Goal: Information Seeking & Learning: Learn about a topic

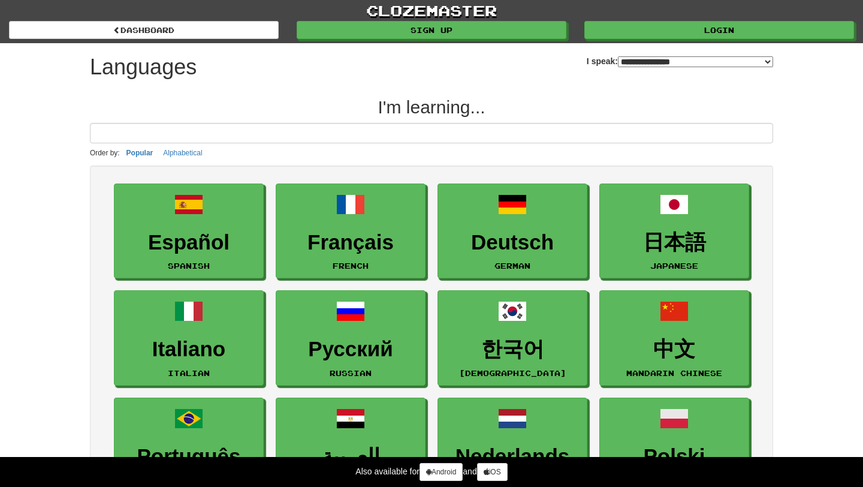
select select "*******"
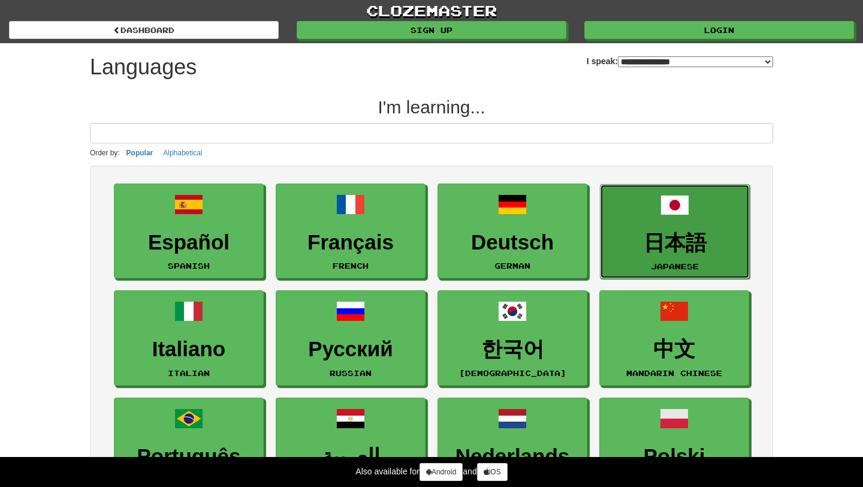
click at [700, 212] on link "日本語 Japanese" at bounding box center [675, 231] width 150 height 95
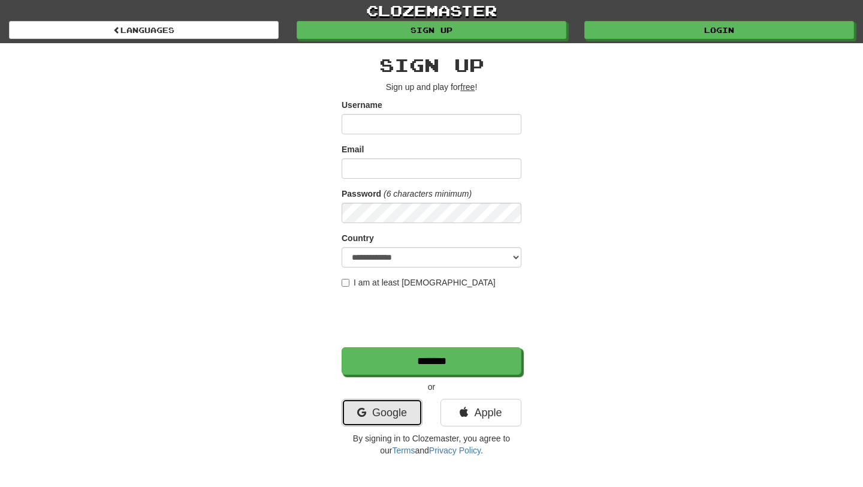
click at [385, 420] on link "Google" at bounding box center [382, 413] width 81 height 28
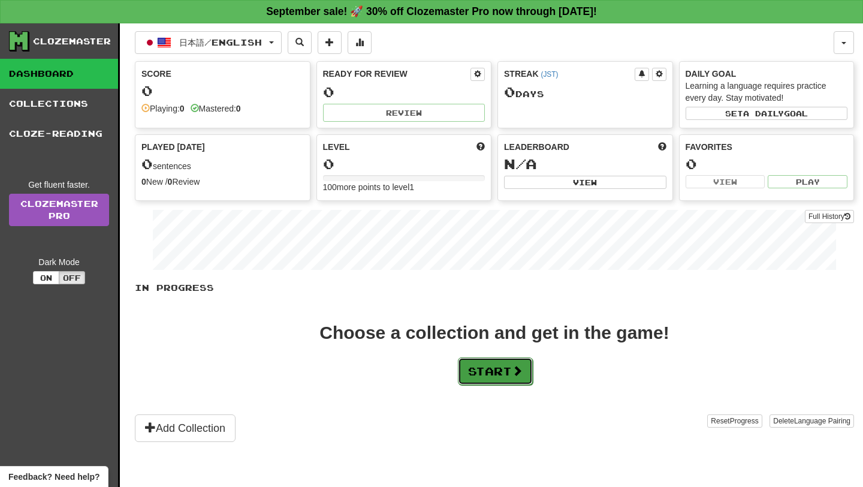
click at [496, 374] on button "Start" at bounding box center [495, 371] width 75 height 28
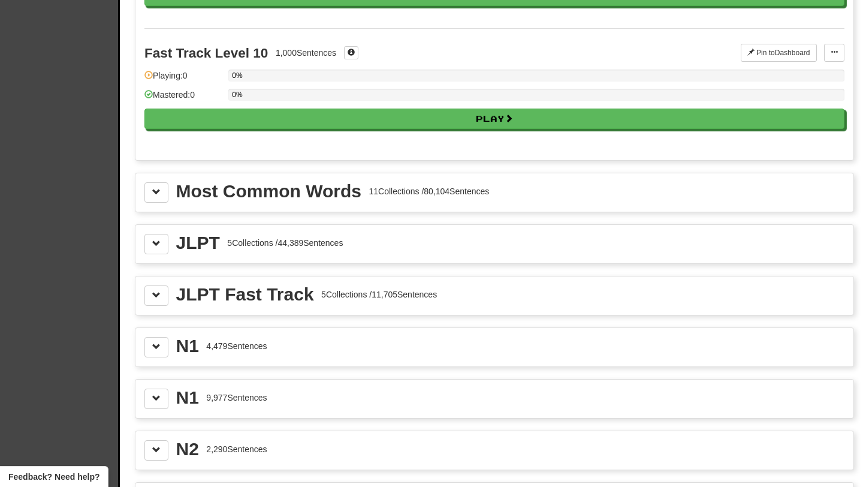
scroll to position [1216, 0]
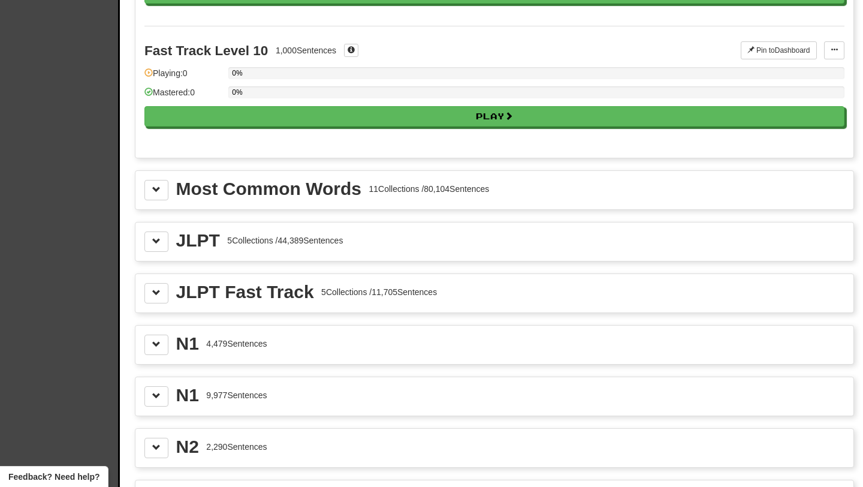
click at [330, 355] on div "N1 4,479 Sentences" at bounding box center [495, 345] width 700 height 20
click at [152, 355] on button at bounding box center [157, 345] width 24 height 20
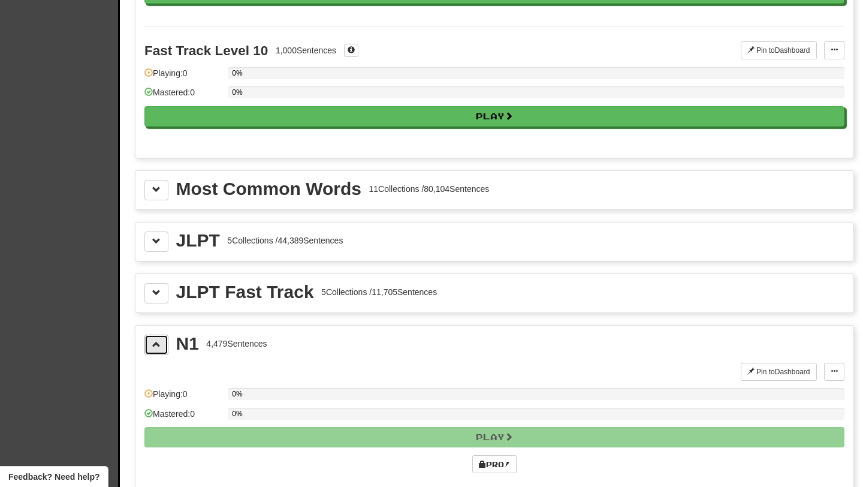
click at [157, 348] on span at bounding box center [156, 344] width 8 height 8
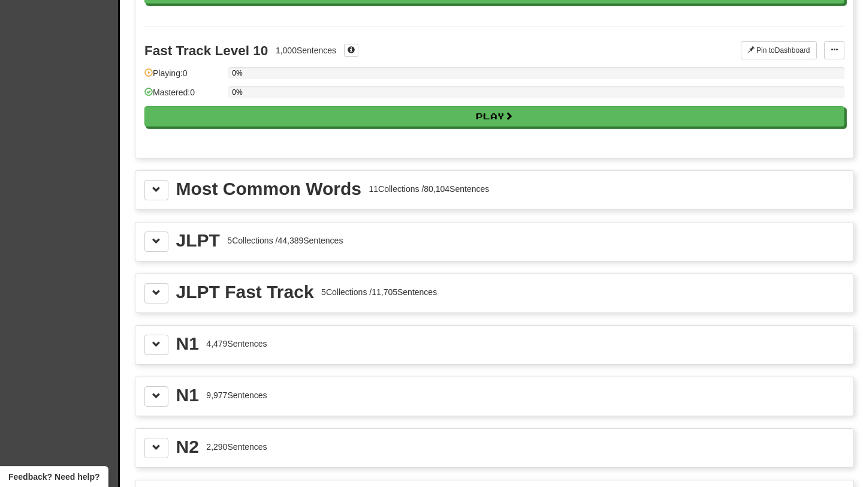
click at [330, 407] on div "N1 9,977 Sentences" at bounding box center [495, 396] width 700 height 20
click at [158, 400] on span at bounding box center [156, 396] width 8 height 8
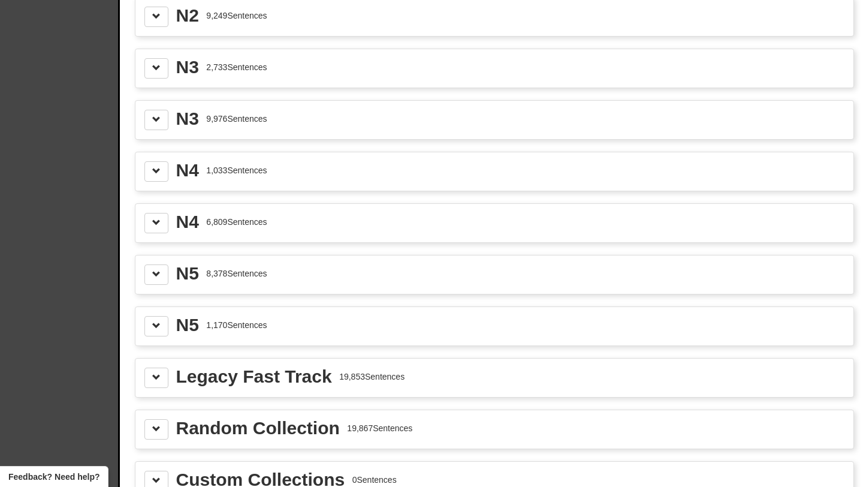
scroll to position [1828, 0]
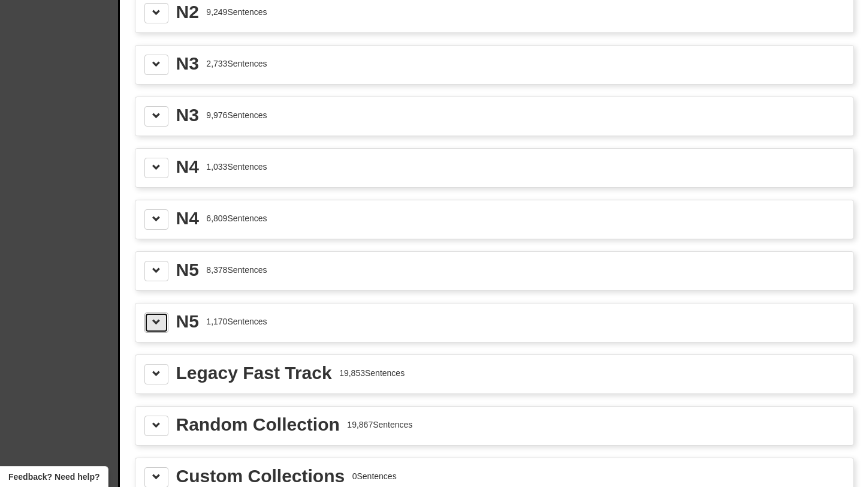
click at [161, 333] on button at bounding box center [157, 322] width 24 height 20
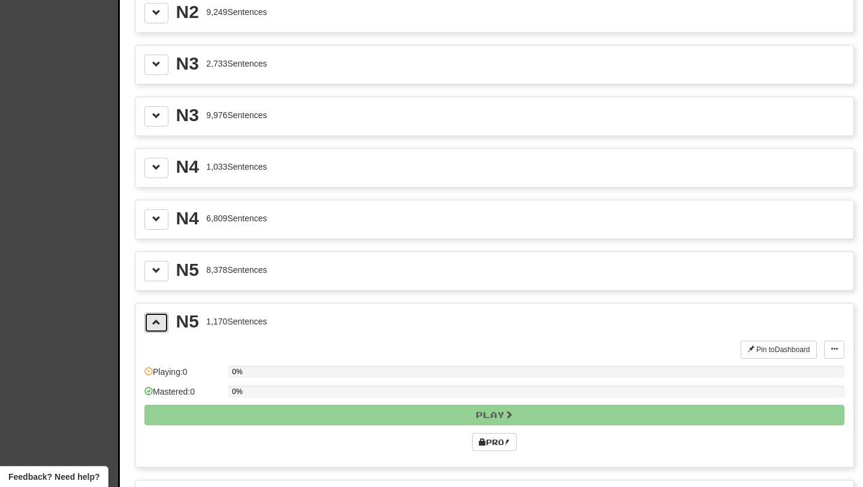
click at [161, 333] on button at bounding box center [157, 322] width 24 height 20
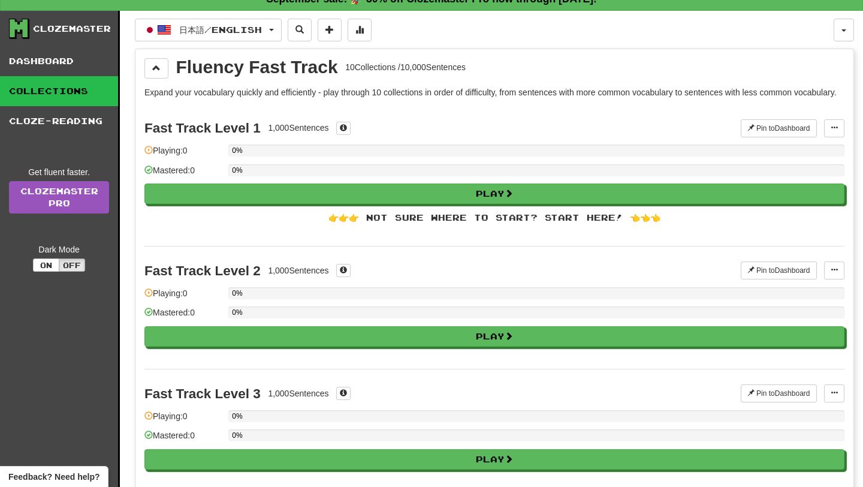
scroll to position [14, 0]
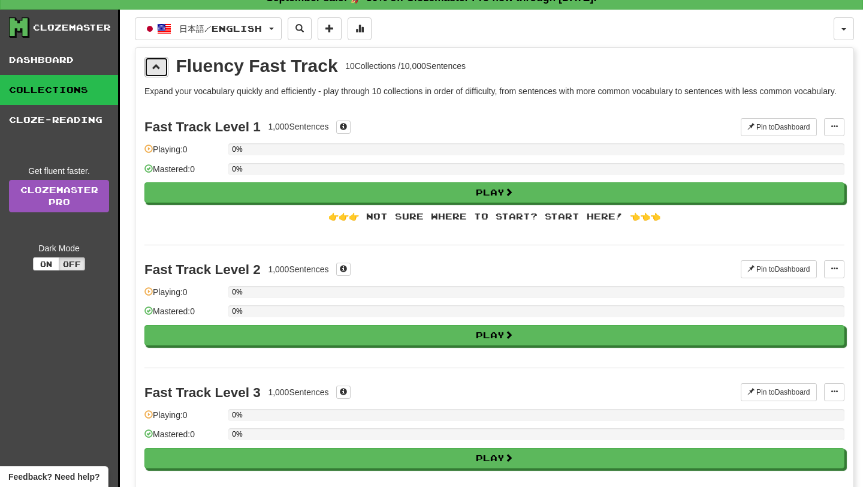
click at [161, 71] on button at bounding box center [157, 67] width 24 height 20
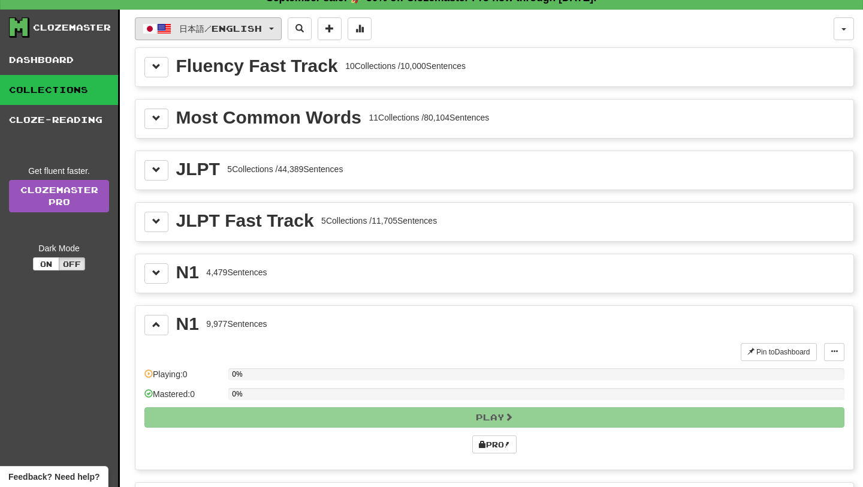
click at [226, 39] on button "日本語 / English" at bounding box center [208, 28] width 147 height 23
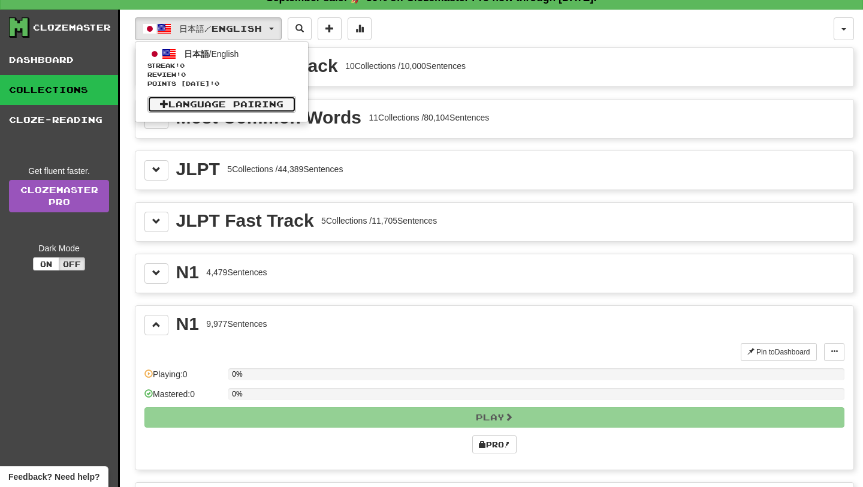
click at [188, 108] on link "Language Pairing" at bounding box center [222, 104] width 149 height 17
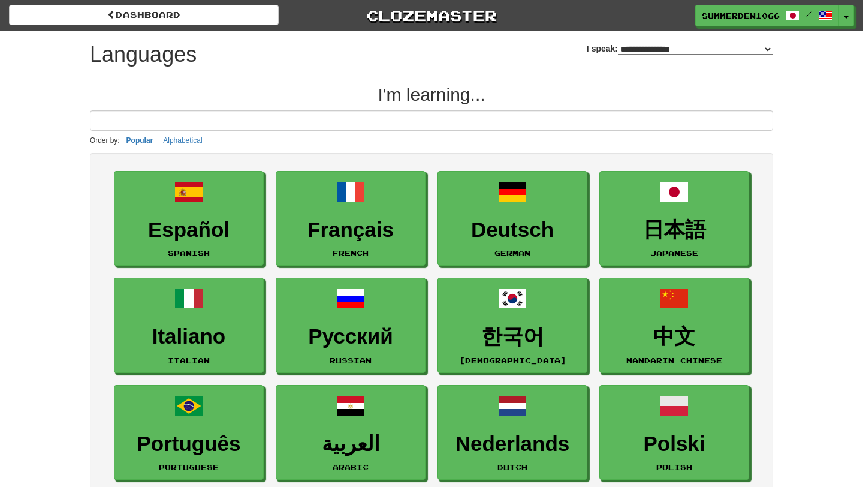
select select "*******"
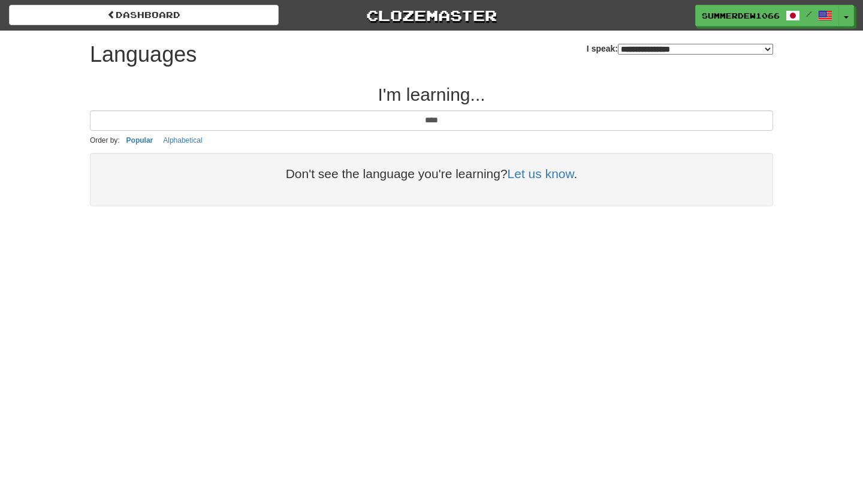
type input "****"
click at [625, 46] on select "**********" at bounding box center [695, 49] width 155 height 11
select select "***"
click at [618, 44] on select "**********" at bounding box center [695, 49] width 155 height 11
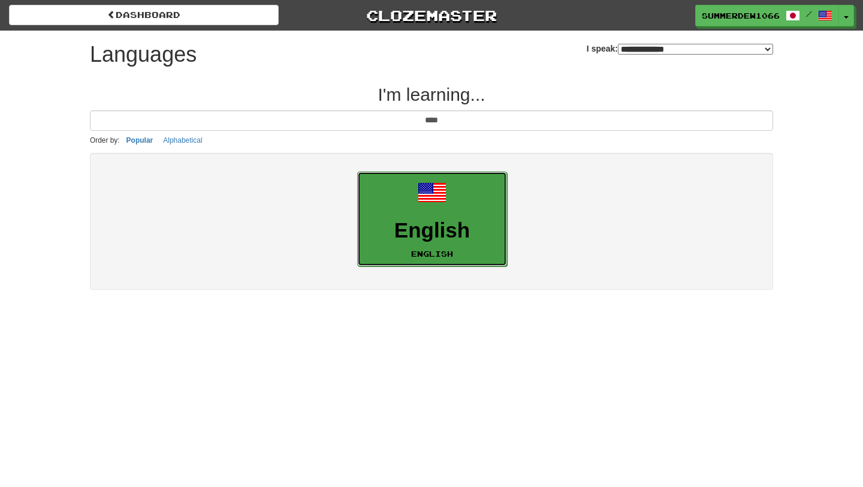
click at [439, 236] on h3 "English" at bounding box center [432, 230] width 137 height 23
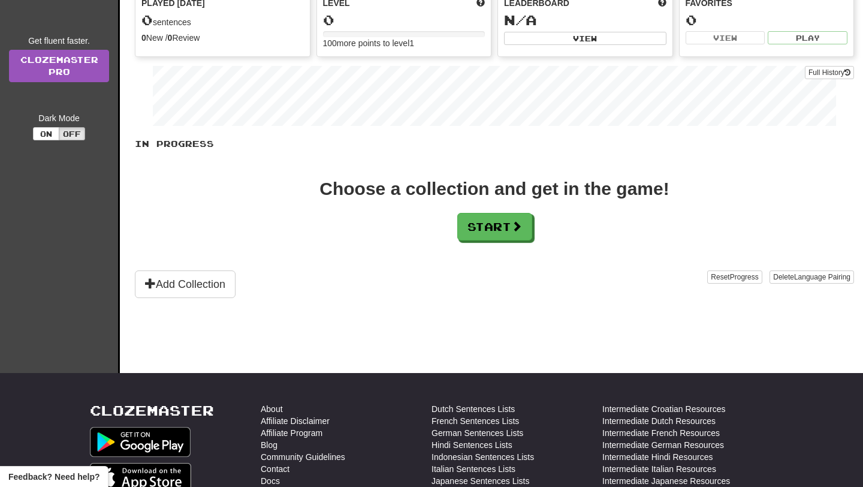
scroll to position [161, 0]
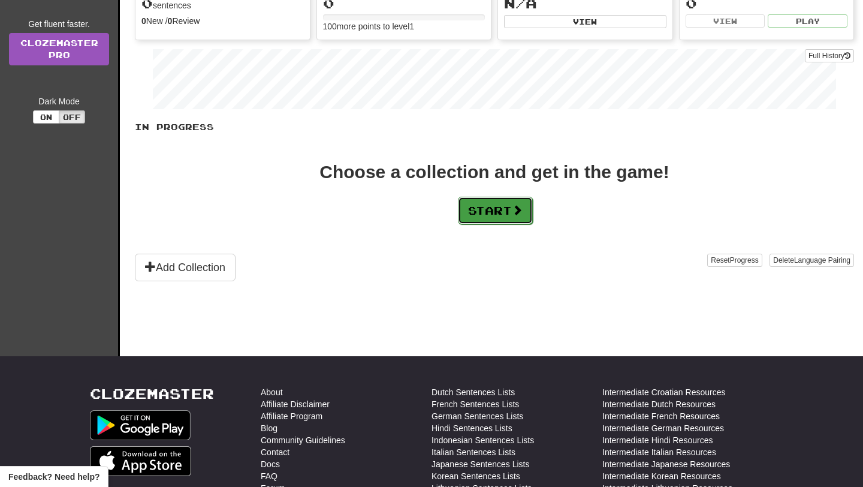
click at [490, 217] on button "Start" at bounding box center [495, 211] width 75 height 28
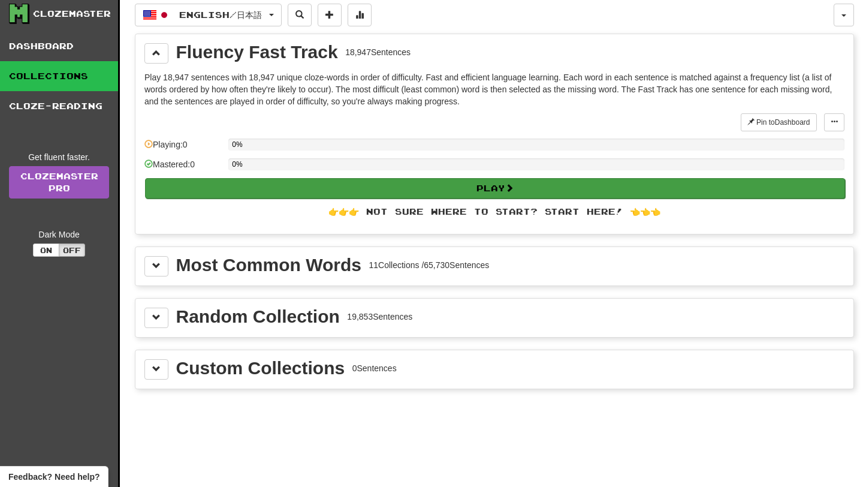
scroll to position [38, 0]
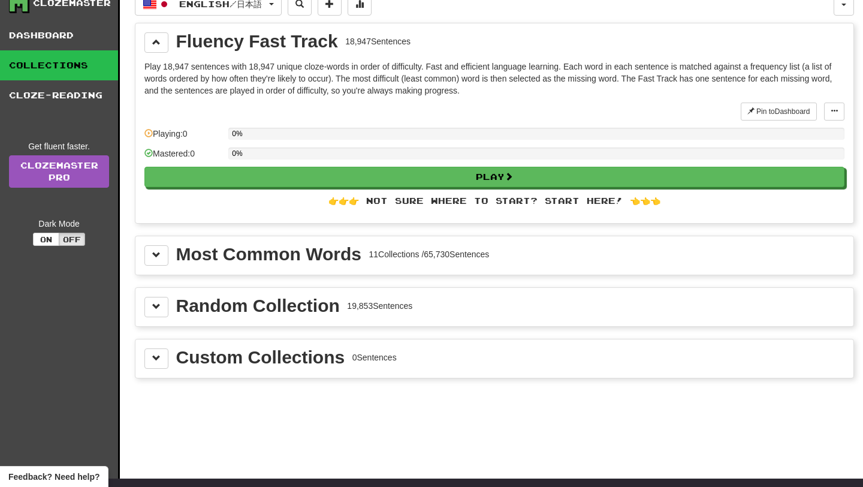
click at [440, 314] on div "Random Collection 19,853 Sentences" at bounding box center [495, 307] width 700 height 20
click at [143, 312] on div "Random Collection 19,853 Sentences" at bounding box center [495, 307] width 718 height 38
click at [151, 312] on button at bounding box center [157, 307] width 24 height 20
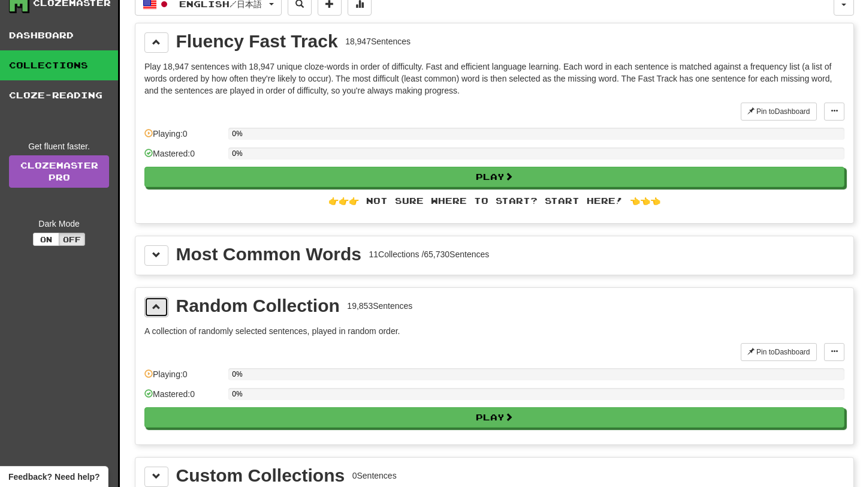
click at [152, 312] on button at bounding box center [157, 307] width 24 height 20
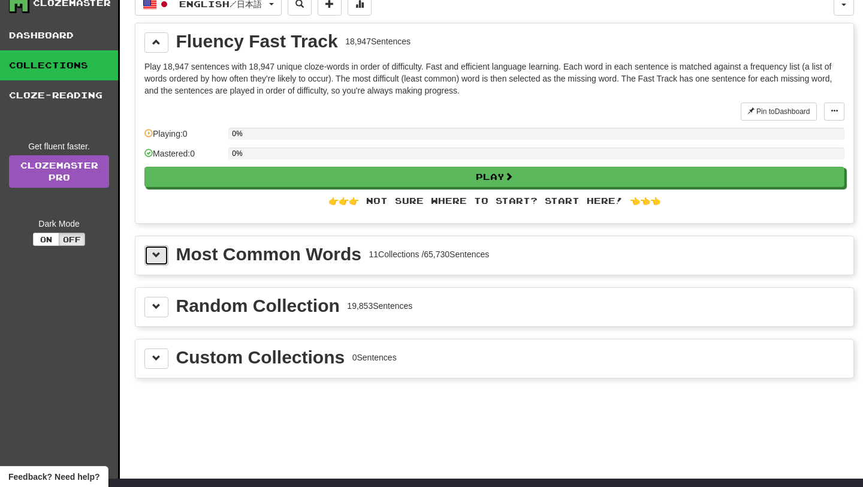
click at [155, 261] on button at bounding box center [157, 255] width 24 height 20
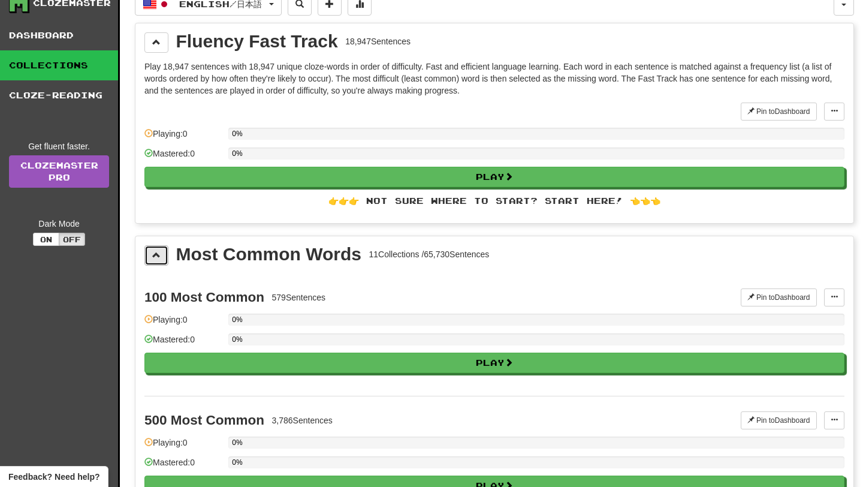
click at [155, 263] on button at bounding box center [157, 255] width 24 height 20
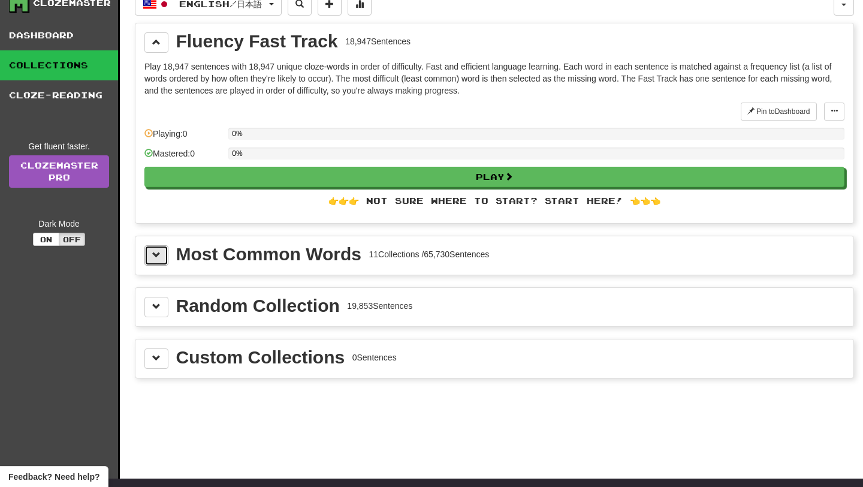
click at [156, 260] on button at bounding box center [157, 255] width 24 height 20
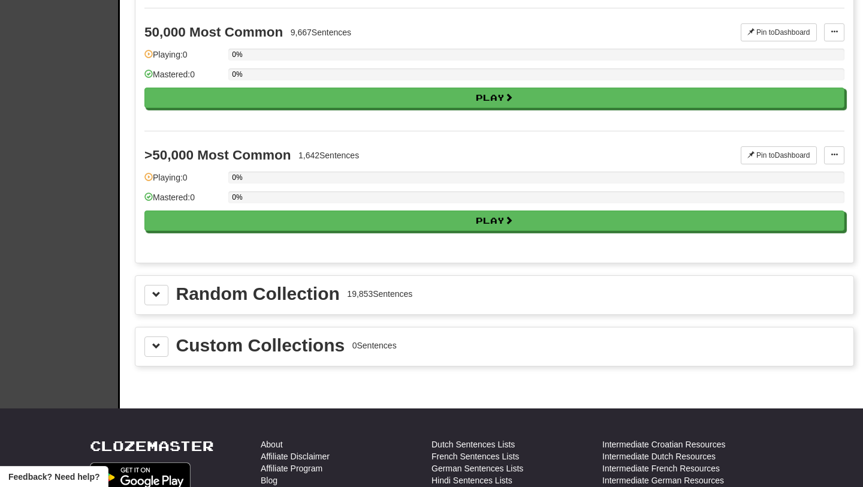
scroll to position [1411, 0]
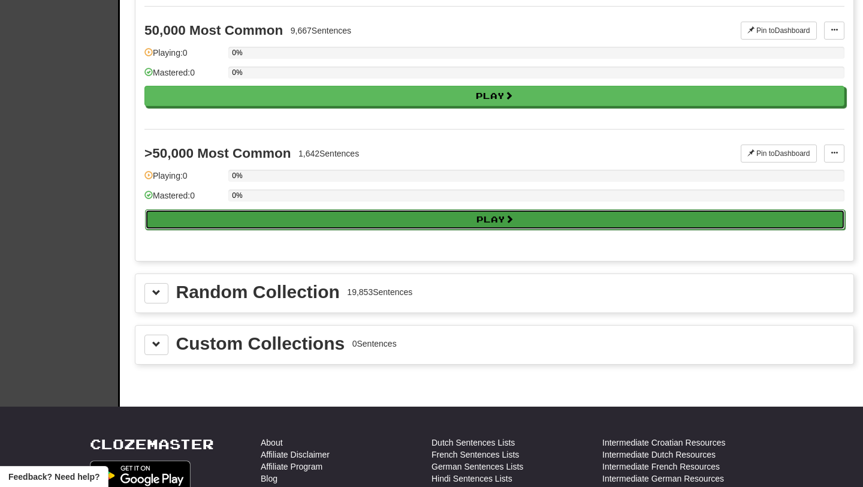
click at [198, 224] on button "Play" at bounding box center [495, 219] width 700 height 20
select select "**"
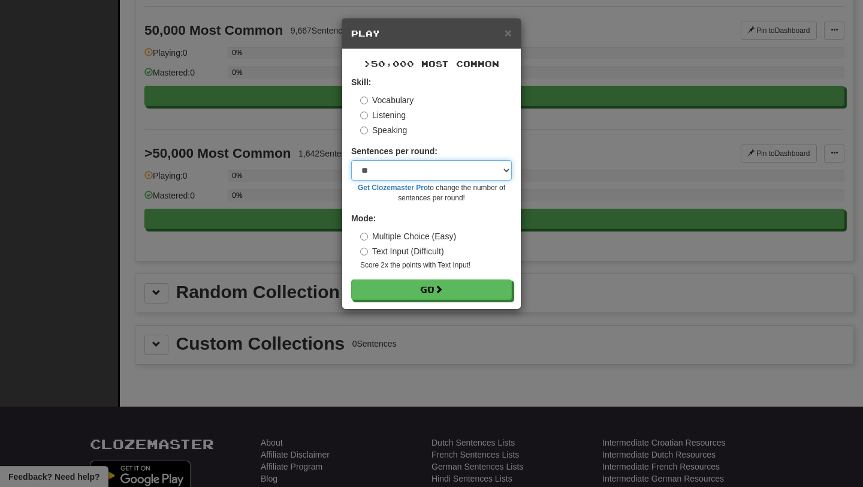
click at [402, 171] on select "* ** ** ** ** ** *** ********" at bounding box center [431, 170] width 161 height 20
click at [351, 160] on select "* ** ** ** ** ** *** ********" at bounding box center [431, 170] width 161 height 20
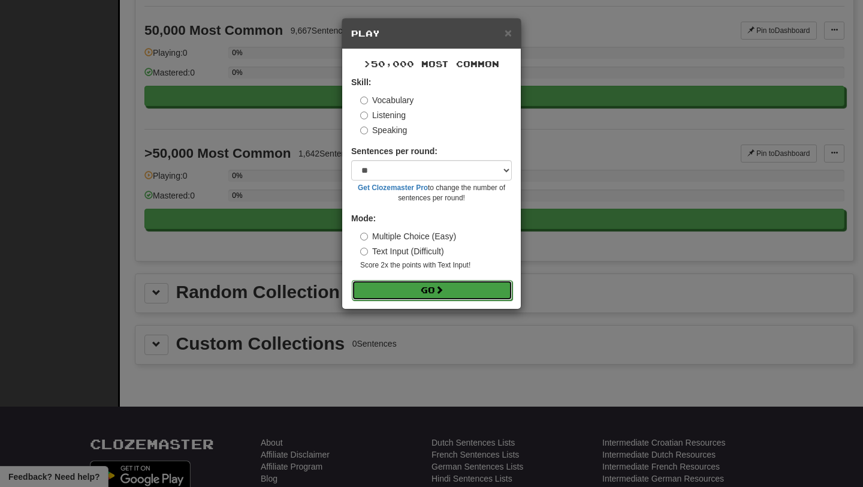
click at [452, 289] on button "Go" at bounding box center [432, 290] width 161 height 20
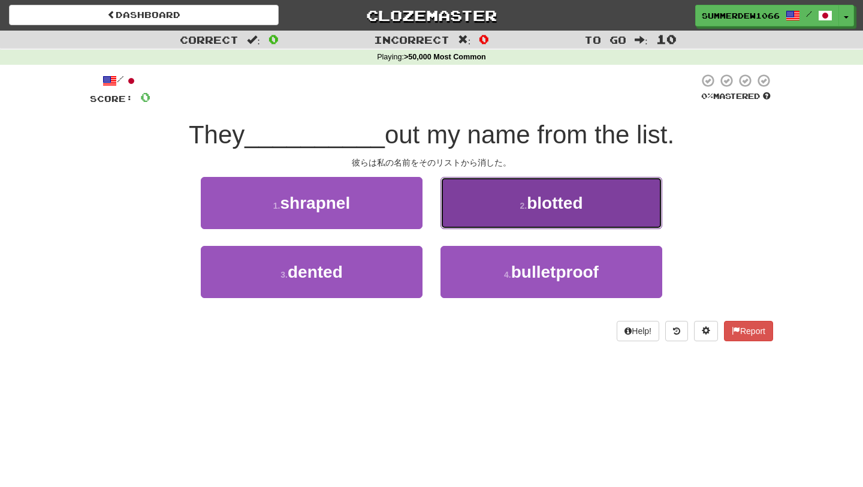
click at [505, 185] on button "2 . blotted" at bounding box center [552, 203] width 222 height 52
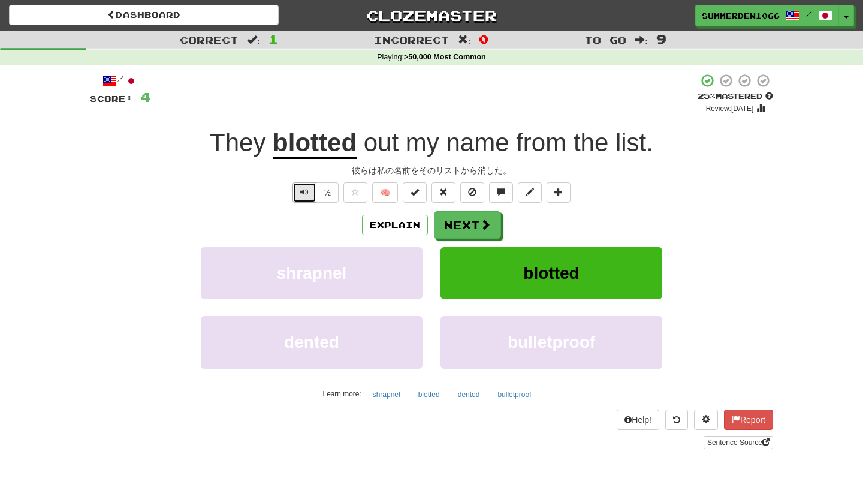
click at [298, 197] on button "Text-to-speech controls" at bounding box center [305, 192] width 24 height 20
click at [330, 195] on button "½" at bounding box center [327, 192] width 23 height 20
click at [308, 192] on span "Text-to-speech controls" at bounding box center [304, 192] width 8 height 8
click at [468, 195] on span at bounding box center [472, 192] width 8 height 8
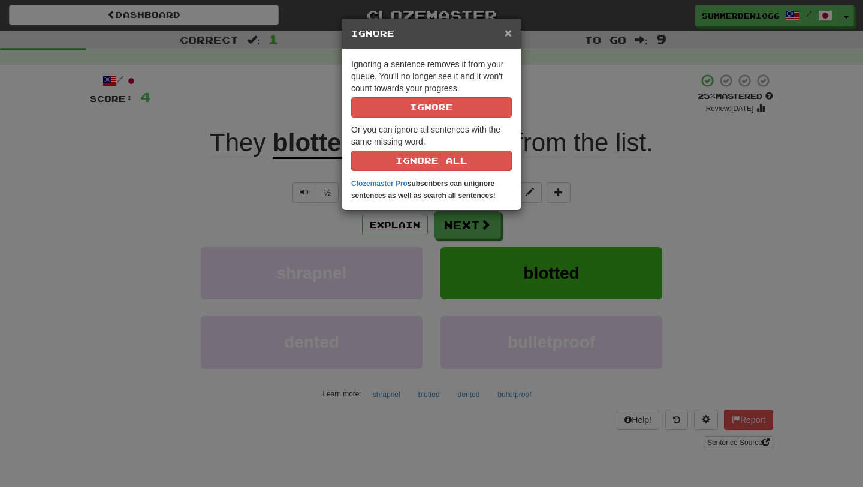
click at [505, 33] on span "×" at bounding box center [508, 33] width 7 height 14
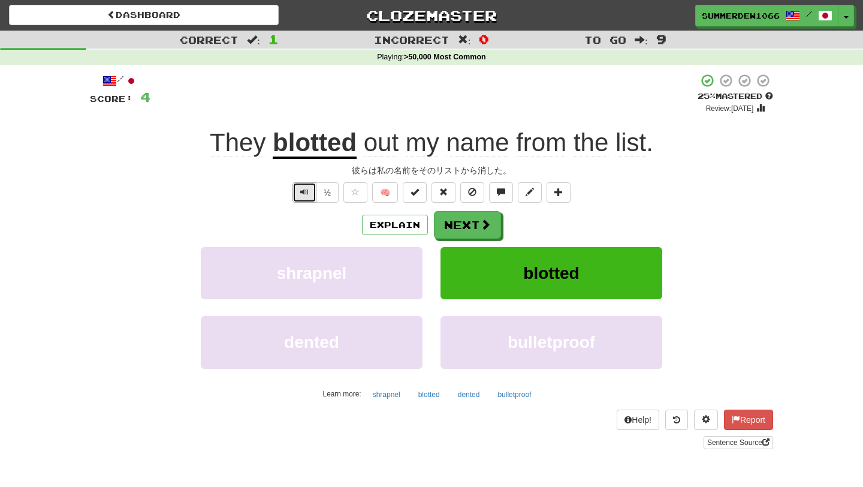
click at [299, 196] on button "Text-to-speech controls" at bounding box center [305, 192] width 24 height 20
click at [447, 219] on button "Next" at bounding box center [468, 226] width 67 height 28
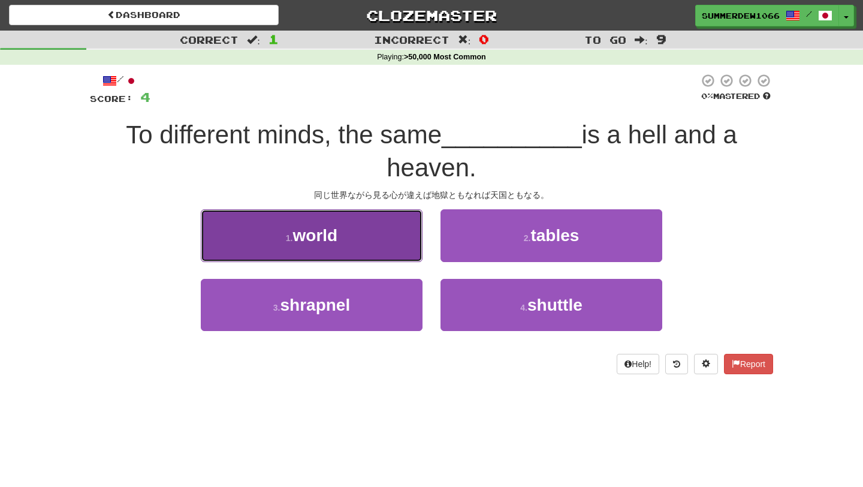
click at [335, 243] on span "world" at bounding box center [315, 235] width 45 height 19
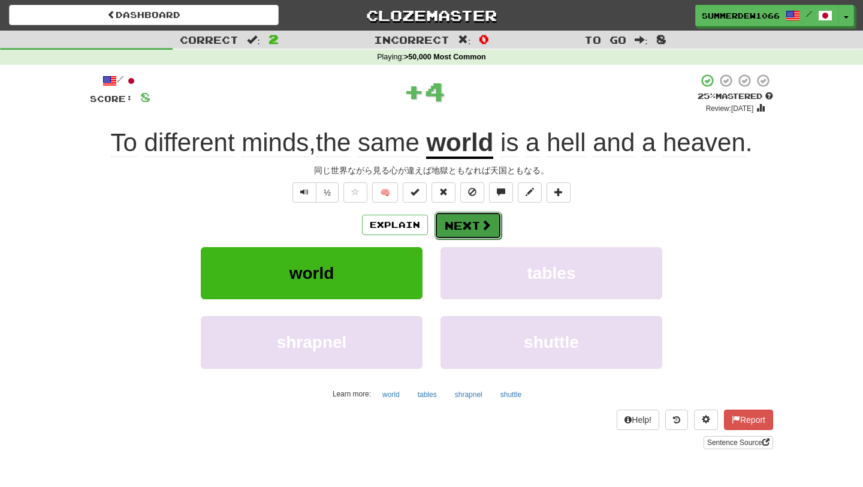
click at [464, 233] on button "Next" at bounding box center [468, 226] width 67 height 28
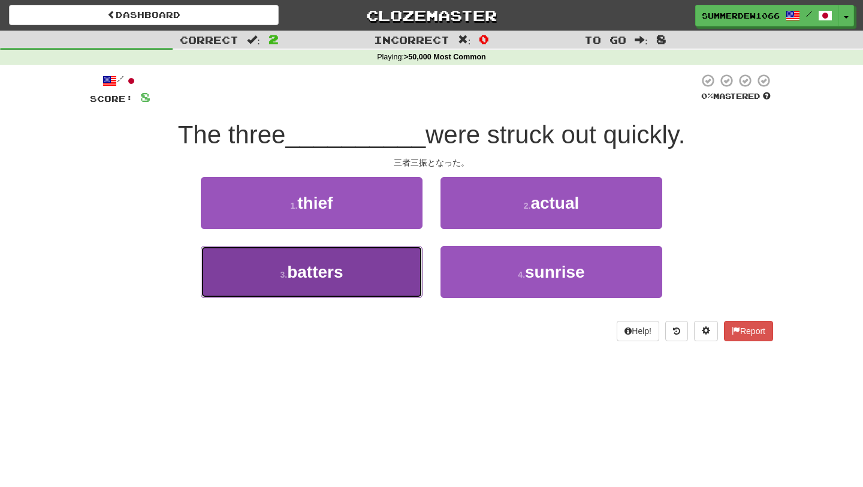
click at [342, 286] on button "3 . batters" at bounding box center [312, 272] width 222 height 52
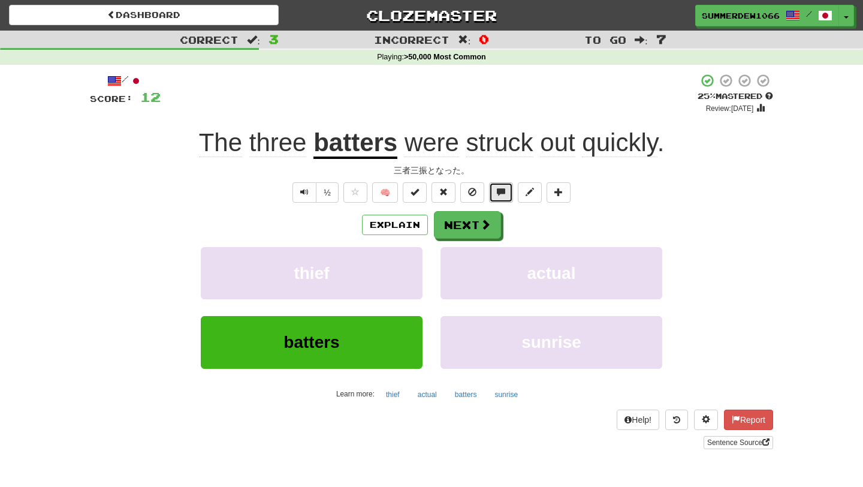
click at [499, 196] on span at bounding box center [501, 192] width 8 height 8
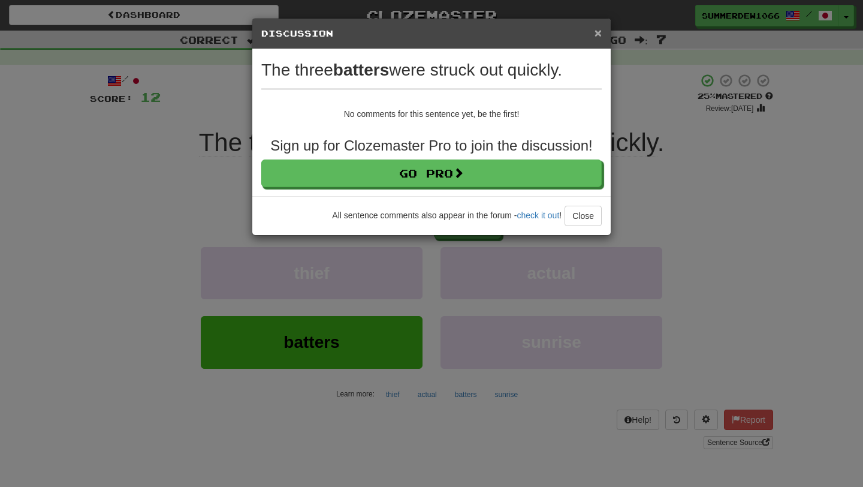
click at [601, 37] on span "×" at bounding box center [598, 33] width 7 height 14
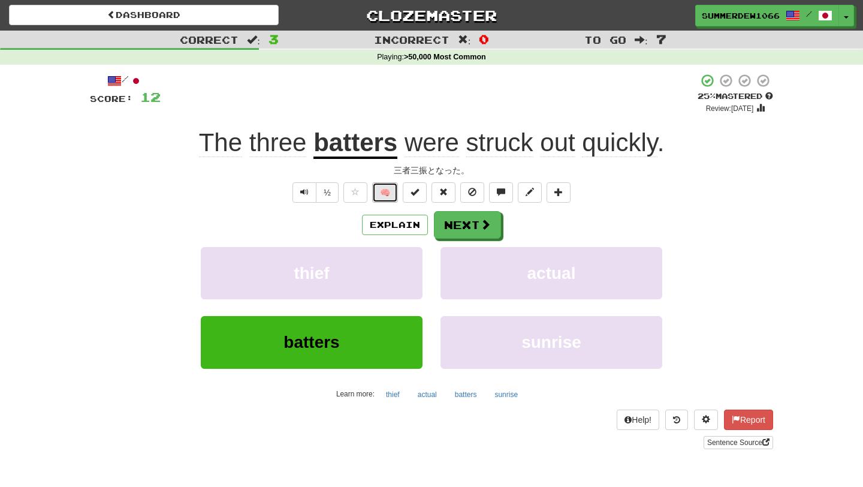
click at [387, 200] on button "🧠" at bounding box center [385, 192] width 26 height 20
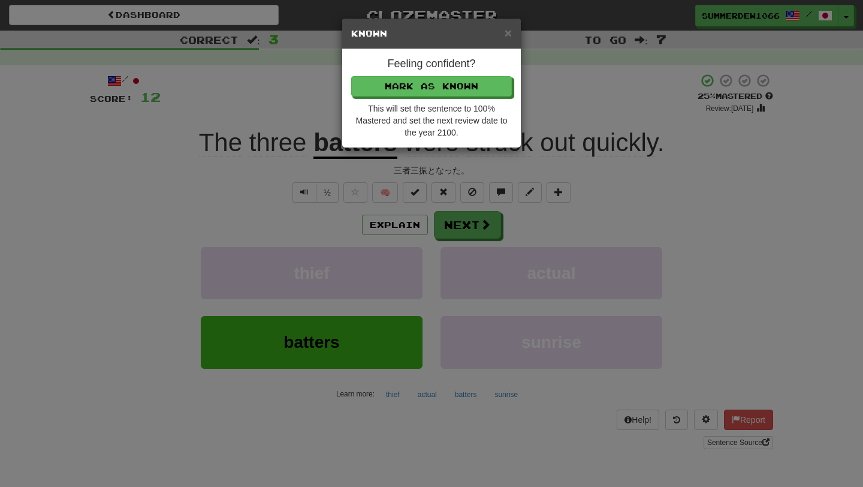
click at [387, 200] on div "× Known Feeling confident? Mark as Known This will set the sentence to 100% Mas…" at bounding box center [431, 243] width 863 height 487
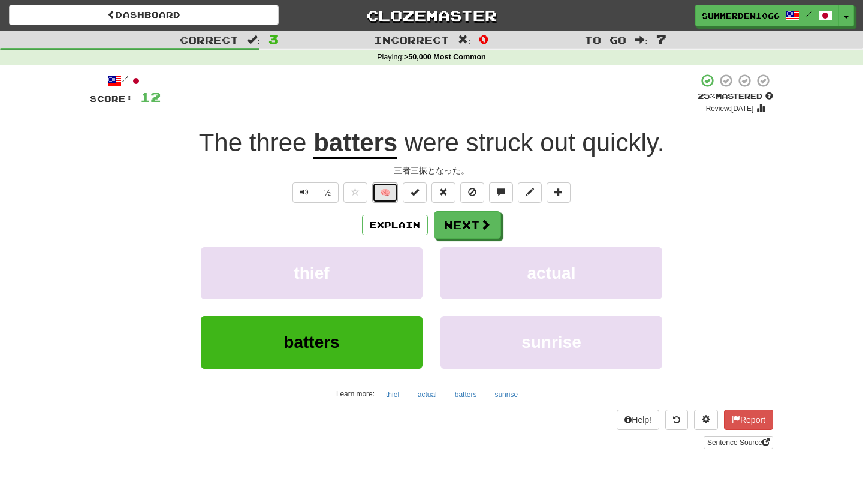
click at [378, 196] on button "🧠" at bounding box center [385, 192] width 26 height 20
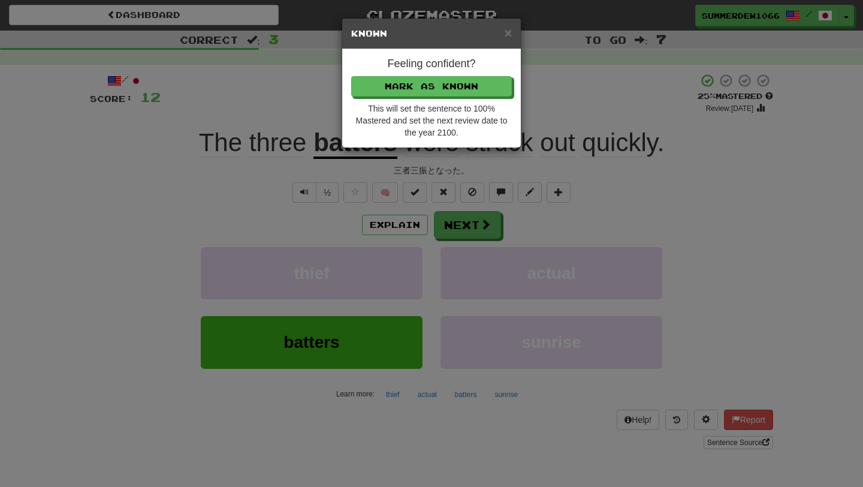
click at [625, 132] on div "× Known Feeling confident? Mark as Known This will set the sentence to 100% Mas…" at bounding box center [431, 243] width 863 height 487
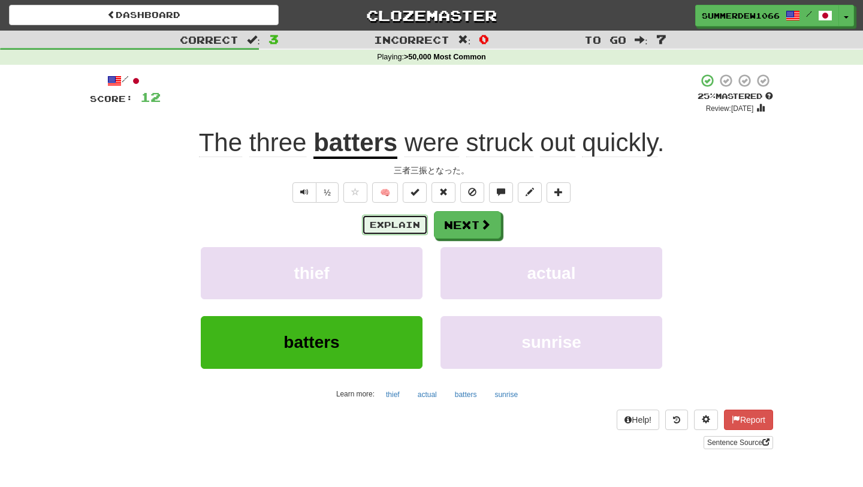
click at [386, 232] on button "Explain" at bounding box center [395, 225] width 66 height 20
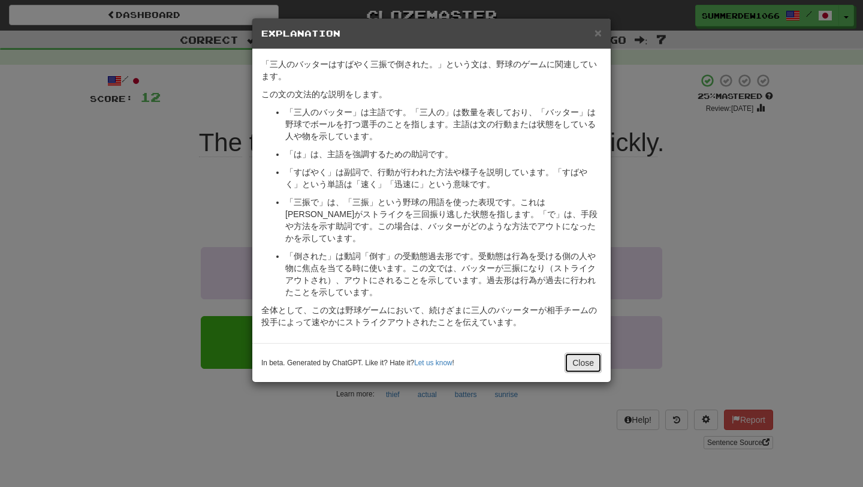
click at [586, 353] on button "Close" at bounding box center [583, 363] width 37 height 20
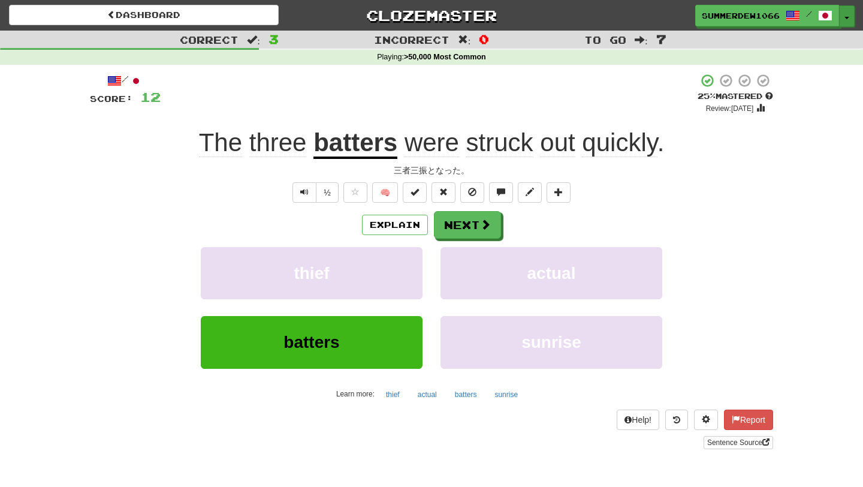
click at [847, 17] on span "button" at bounding box center [847, 18] width 5 height 2
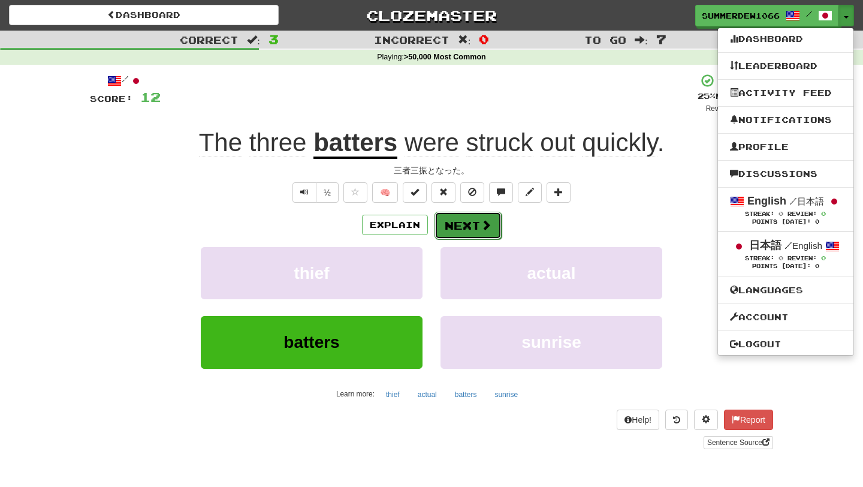
click at [487, 233] on button "Next" at bounding box center [468, 226] width 67 height 28
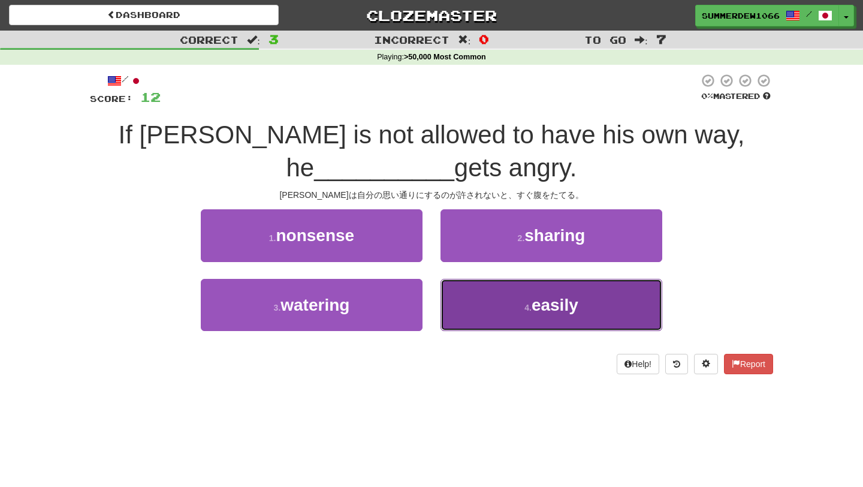
click at [529, 324] on button "4 . easily" at bounding box center [552, 305] width 222 height 52
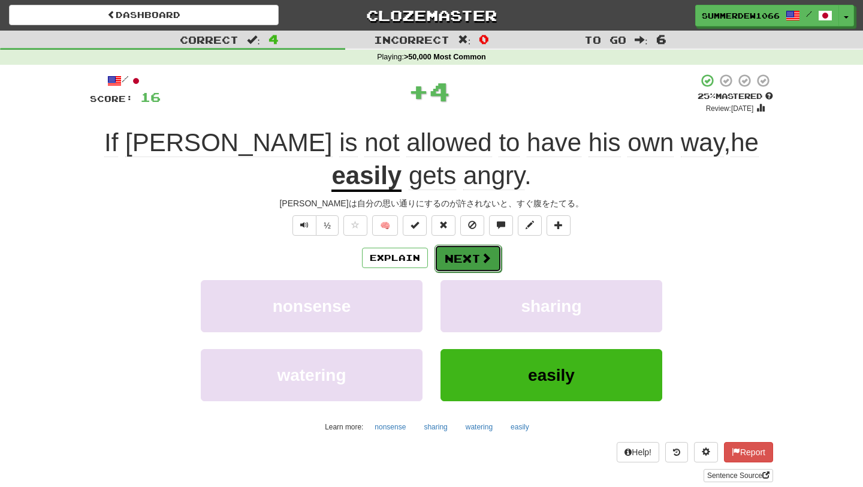
click at [461, 261] on button "Next" at bounding box center [468, 259] width 67 height 28
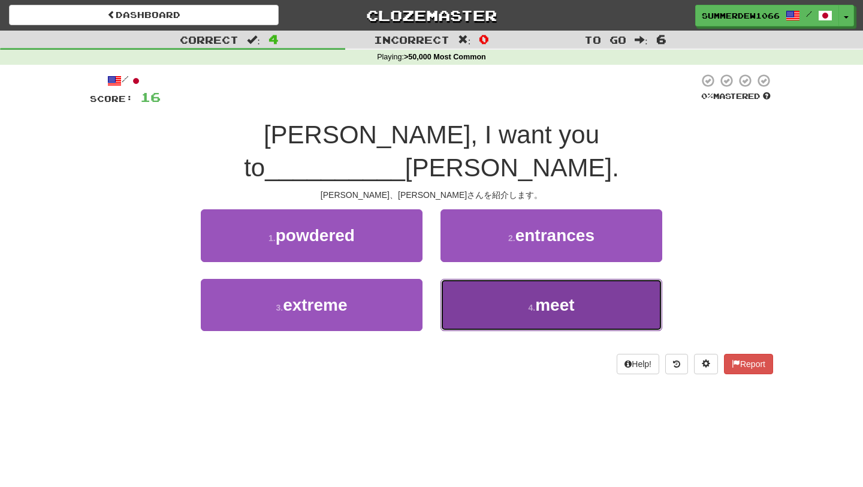
click at [538, 296] on span "meet" at bounding box center [554, 305] width 39 height 19
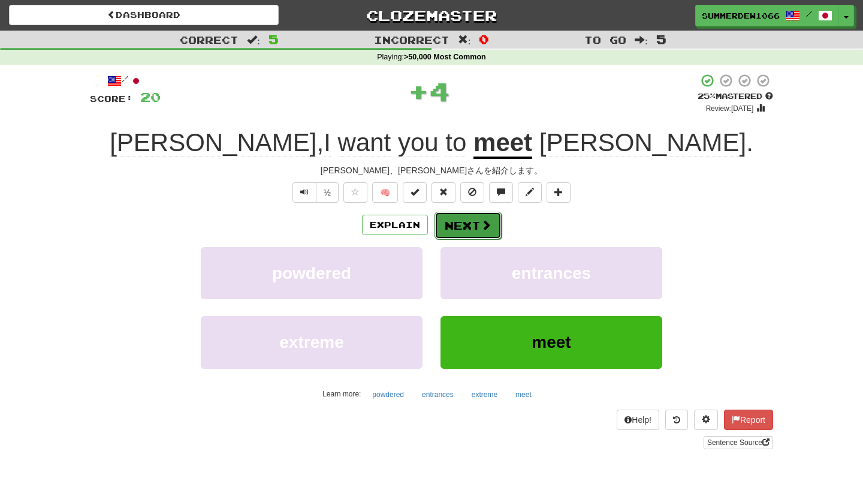
click at [475, 227] on button "Next" at bounding box center [468, 226] width 67 height 28
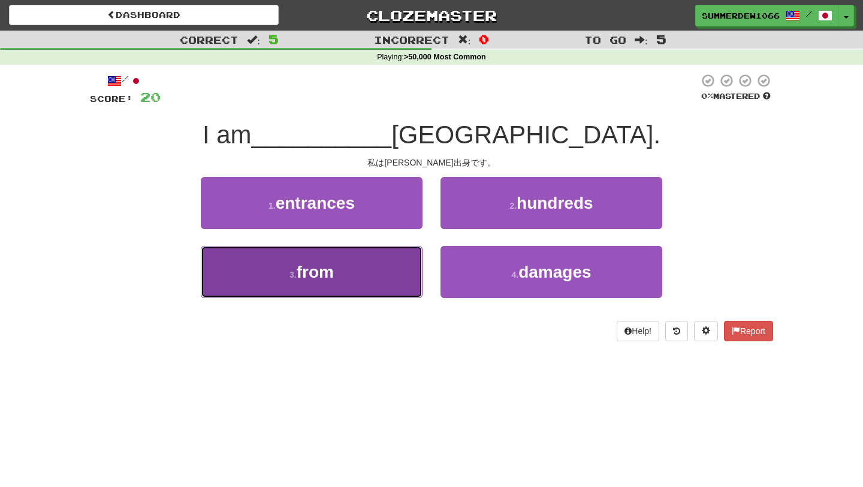
click at [353, 287] on button "3 . from" at bounding box center [312, 272] width 222 height 52
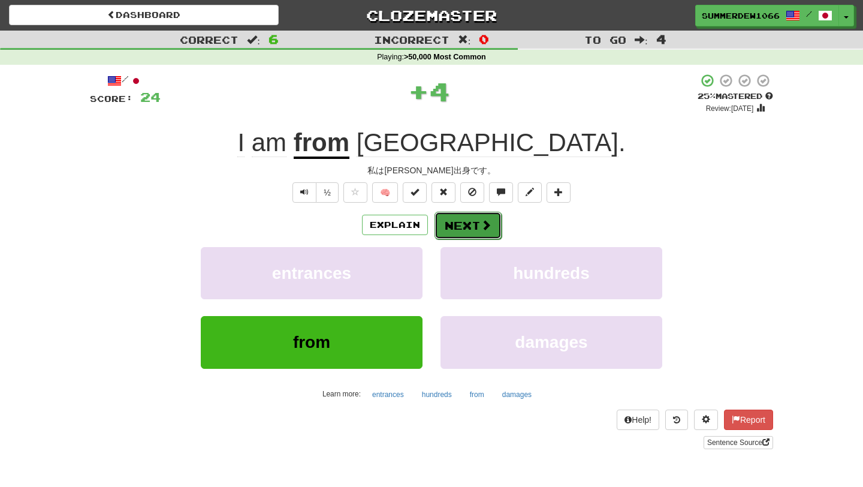
click at [458, 228] on button "Next" at bounding box center [468, 226] width 67 height 28
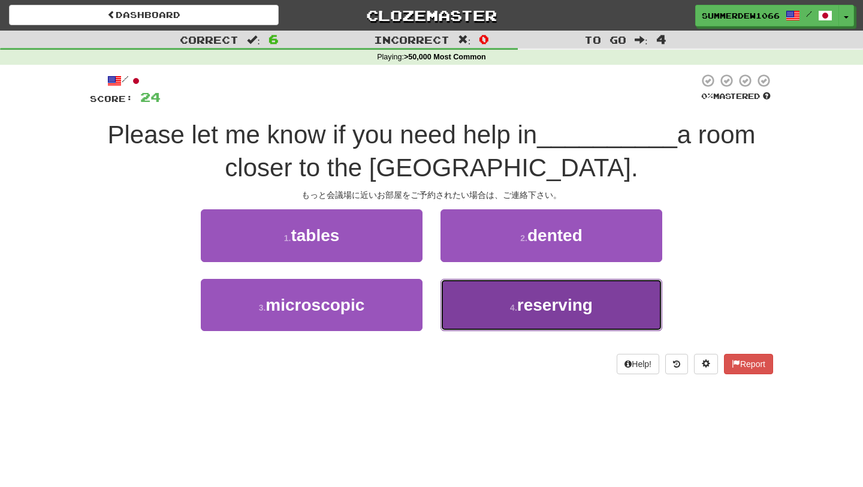
click at [503, 314] on button "4 . reserving" at bounding box center [552, 305] width 222 height 52
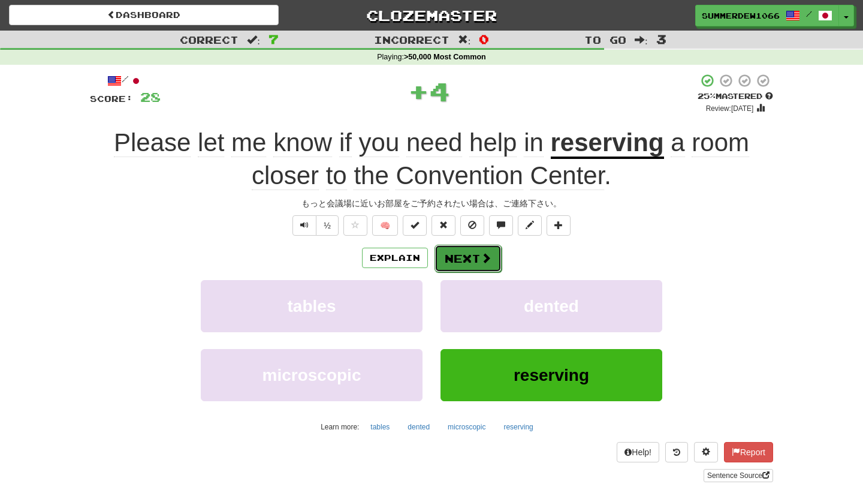
click at [457, 245] on button "Next" at bounding box center [468, 259] width 67 height 28
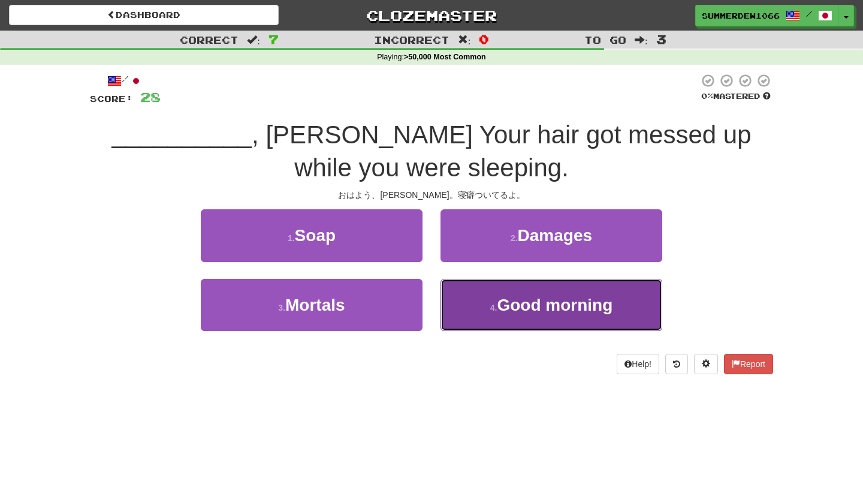
click at [477, 307] on button "4 . Good morning" at bounding box center [552, 305] width 222 height 52
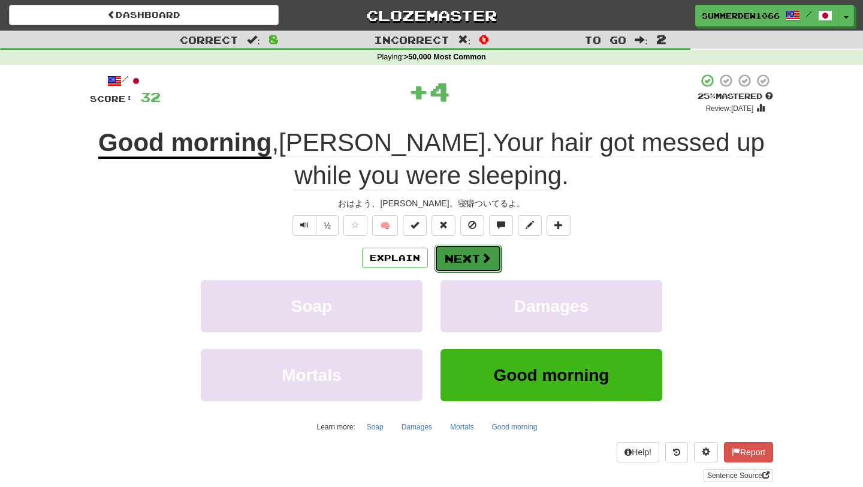
click at [452, 252] on button "Next" at bounding box center [468, 259] width 67 height 28
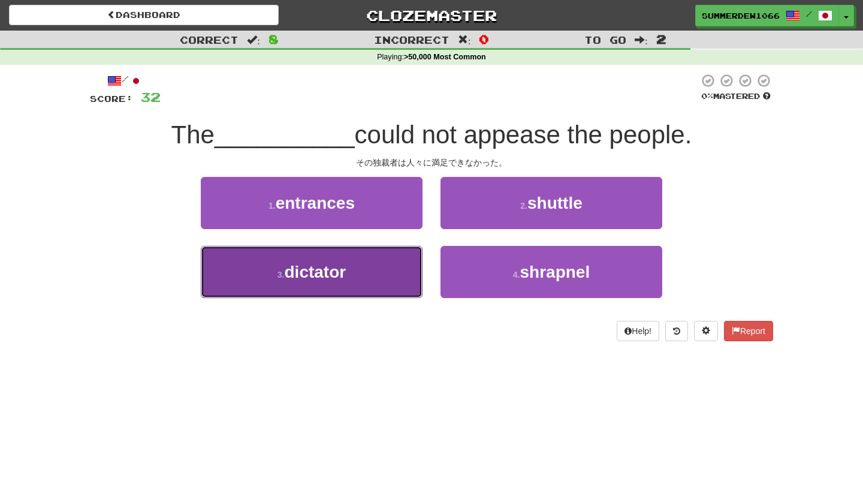
click at [373, 273] on button "3 . dictator" at bounding box center [312, 272] width 222 height 52
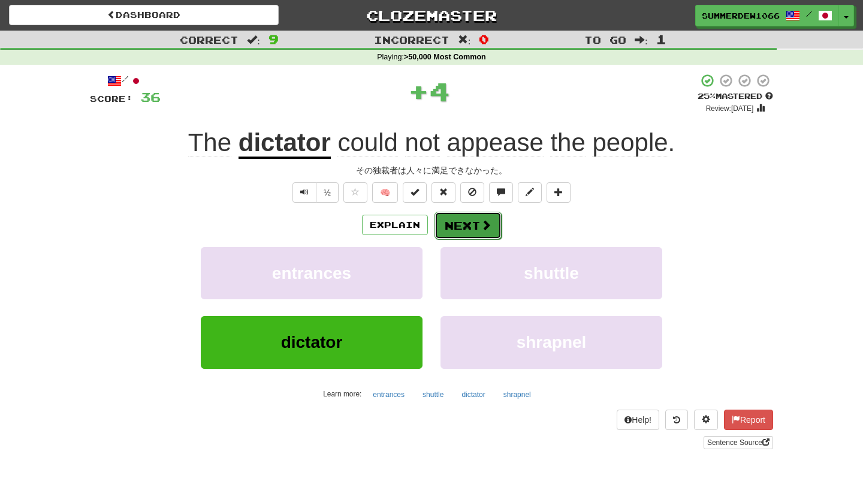
click at [449, 228] on button "Next" at bounding box center [468, 226] width 67 height 28
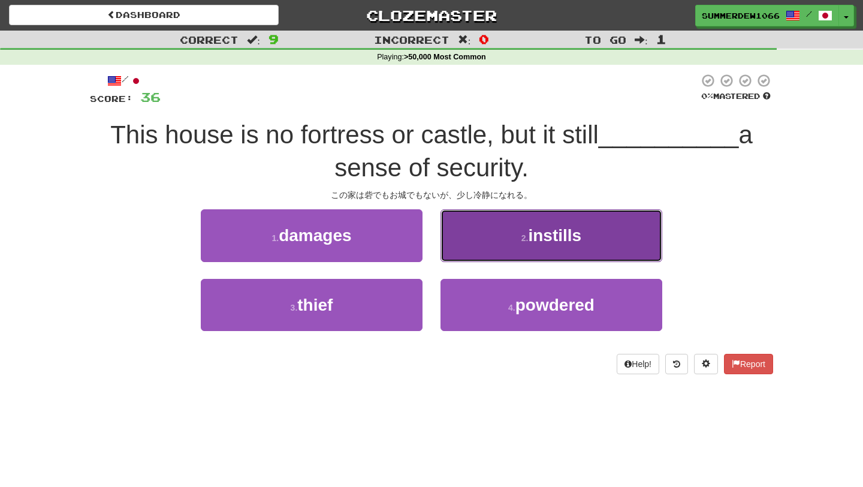
click at [517, 245] on button "2 . instills" at bounding box center [552, 235] width 222 height 52
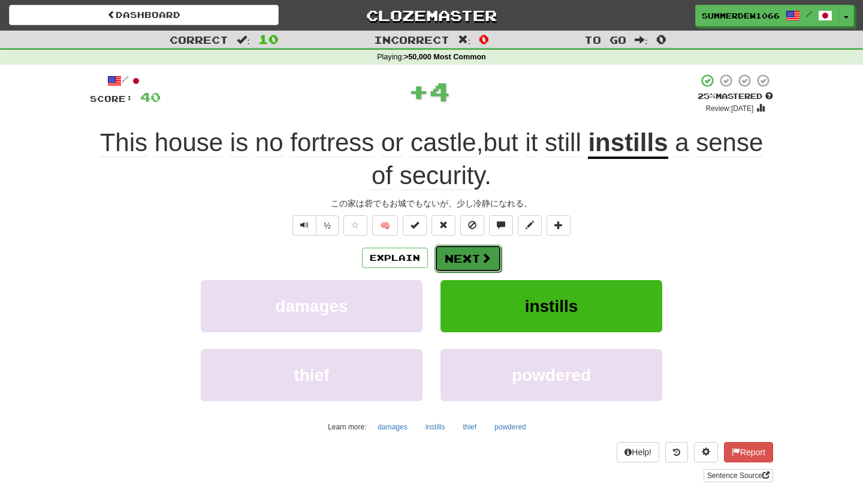
click at [471, 259] on button "Next" at bounding box center [468, 259] width 67 height 28
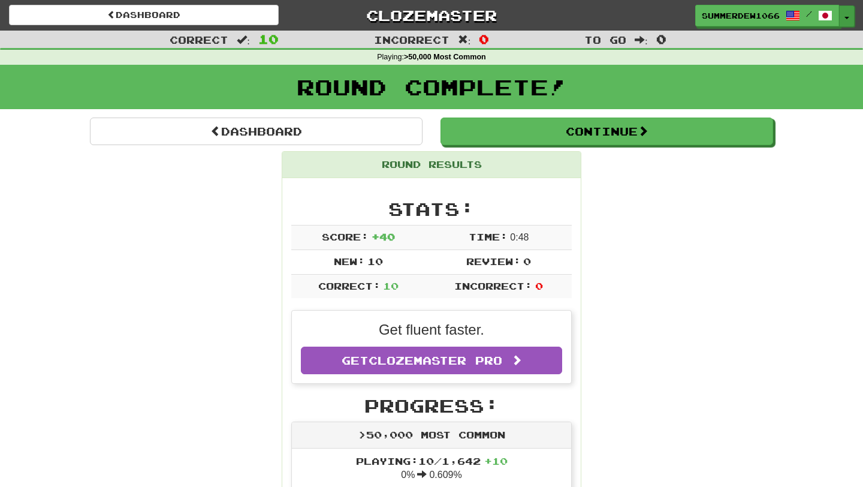
click at [845, 9] on button "Toggle Dropdown" at bounding box center [847, 16] width 16 height 22
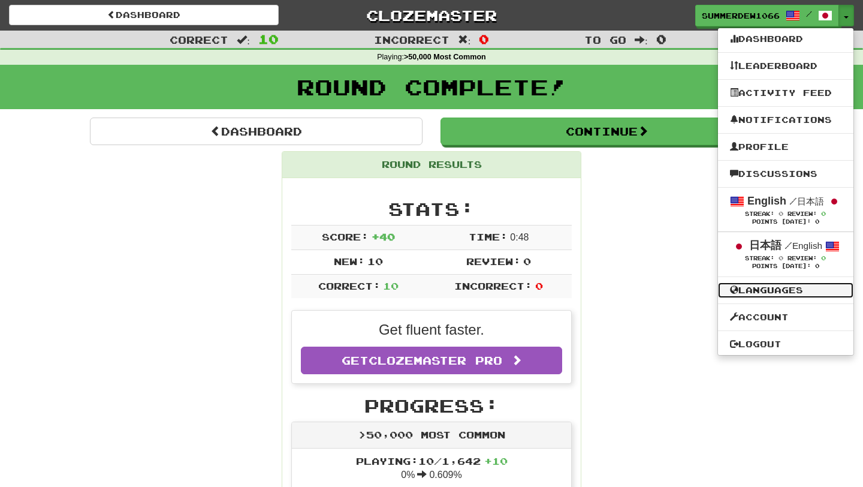
click at [776, 287] on link "Languages" at bounding box center [786, 290] width 136 height 16
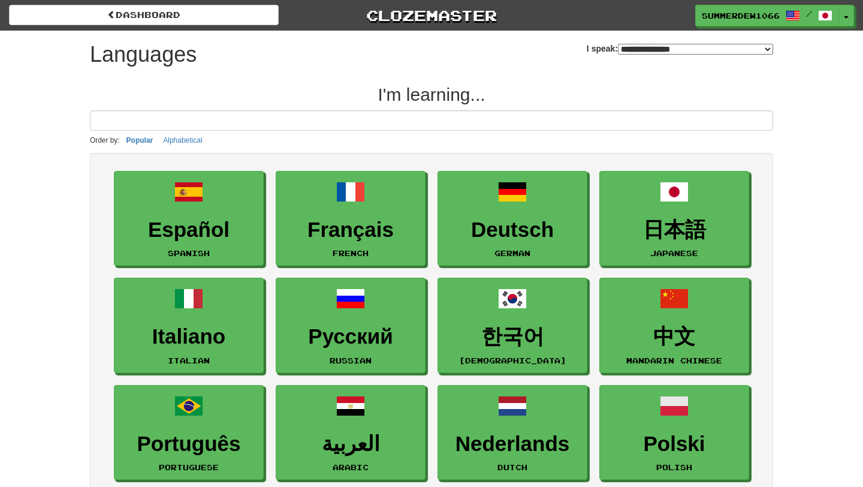
select select "*******"
click at [189, 137] on button "Alphabetical" at bounding box center [182, 140] width 46 height 13
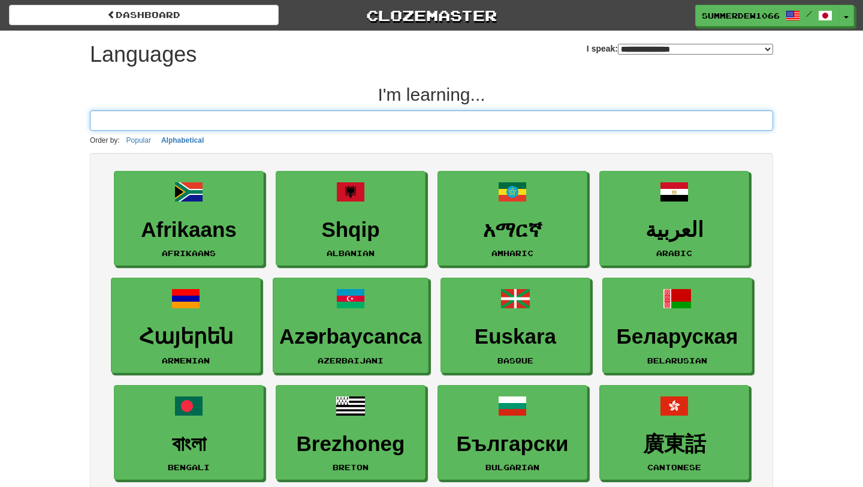
click at [268, 114] on input at bounding box center [432, 120] width 684 height 20
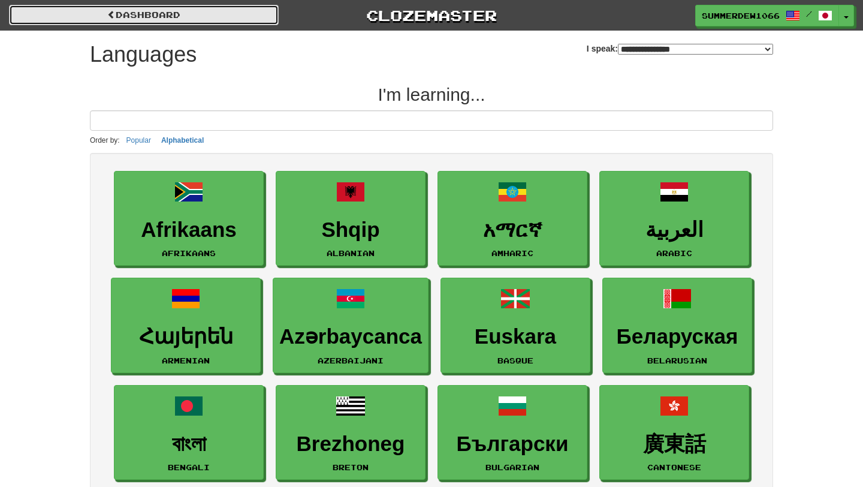
click at [224, 14] on link "dashboard" at bounding box center [144, 15] width 270 height 20
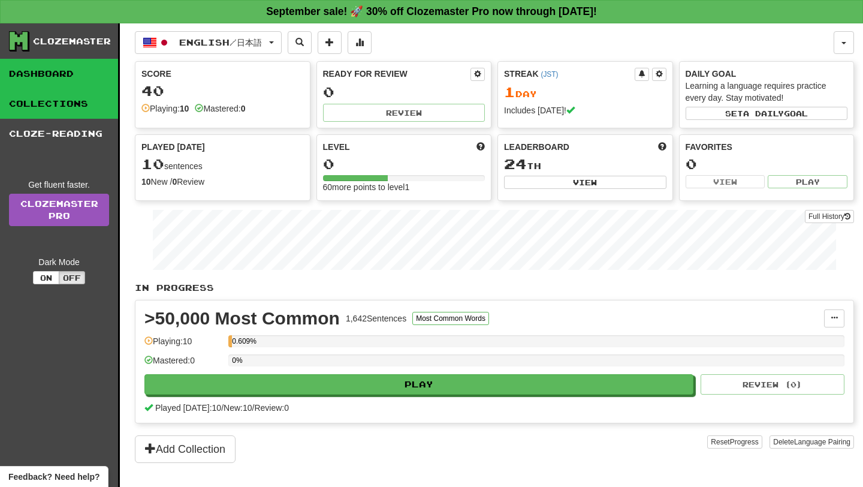
click at [75, 104] on link "Collections" at bounding box center [59, 104] width 118 height 30
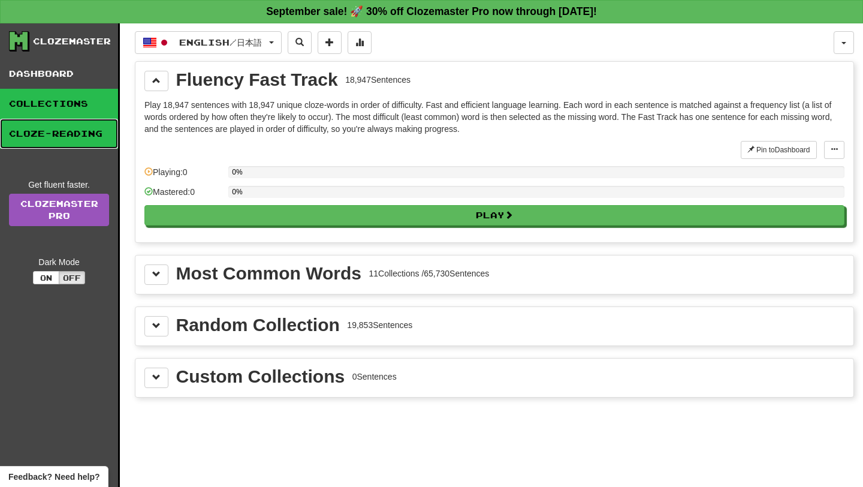
click at [80, 124] on link "Cloze-Reading" at bounding box center [59, 134] width 118 height 30
